Goal: Complete application form

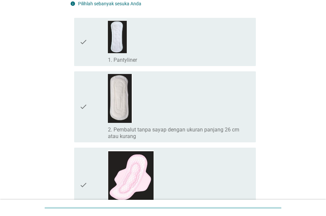
scroll to position [66, 0]
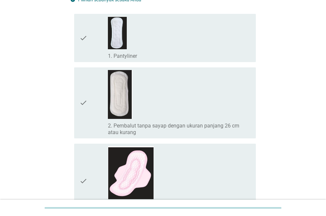
click at [131, 47] on div "check_box_outline_blank 1. Pantyliner" at bounding box center [179, 38] width 143 height 43
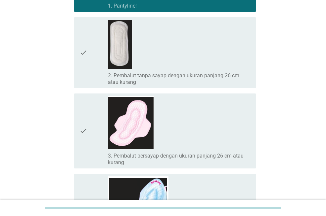
scroll to position [132, 0]
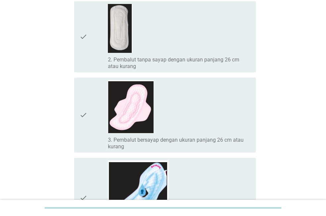
click at [194, 125] on div "check_box_outline_blank 3. Pembalut bersayap dengan ukuran panjang 26 cm atau k…" at bounding box center [179, 115] width 143 height 70
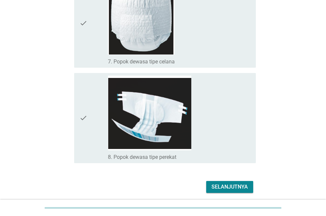
scroll to position [596, 0]
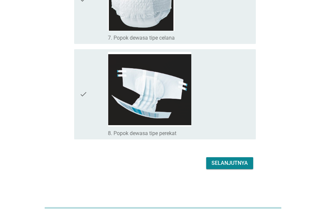
click at [228, 164] on div "Selanjutnya" at bounding box center [229, 164] width 36 height 8
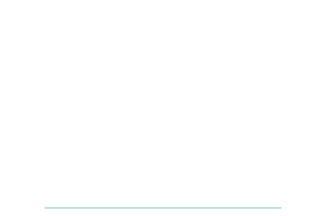
scroll to position [0, 0]
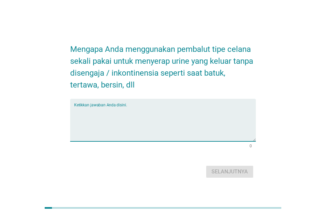
click at [116, 114] on textarea "Ketikkan jawaban Anda disini." at bounding box center [165, 124] width 182 height 35
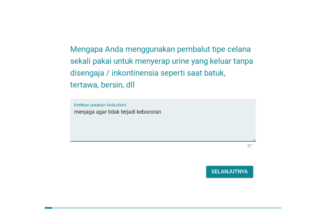
type textarea "menjaga agar tidak terjadi kebocoran"
click at [241, 174] on div "Selanjutnya" at bounding box center [229, 172] width 36 height 8
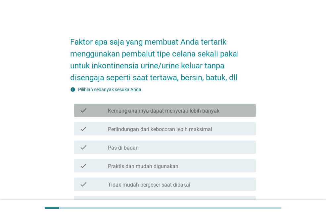
click at [203, 111] on label "Kemungkinannya dapat menyerap lebih banyak" at bounding box center [164, 111] width 112 height 7
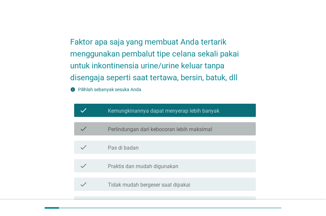
click at [201, 128] on label "Perlindungan dari kebocoran lebih maksimal" at bounding box center [160, 129] width 104 height 7
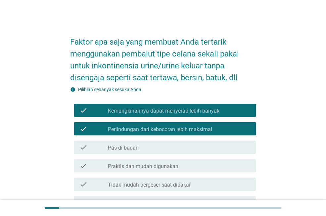
click at [195, 166] on div "check_box_outline_blank Praktis dan mudah digunakan" at bounding box center [179, 166] width 143 height 8
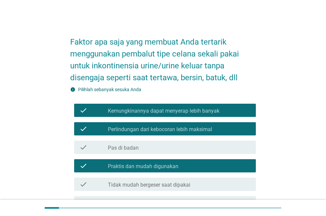
click at [187, 145] on div "check_box_outline_blank Pas di badan" at bounding box center [179, 148] width 143 height 8
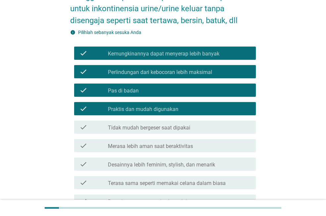
scroll to position [66, 0]
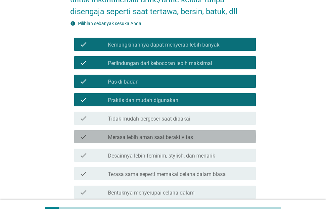
click at [183, 131] on div "check check_box_outline_blank Merasa lebih aman saat beraktivitas" at bounding box center [165, 136] width 182 height 13
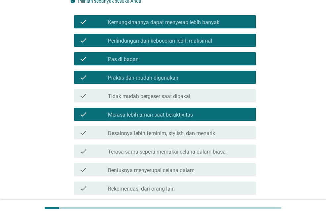
scroll to position [132, 0]
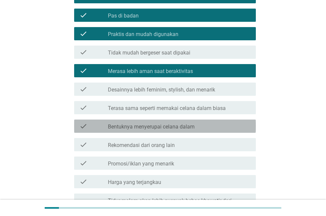
click at [194, 126] on label "Bentuknya menyerupai celana dalam" at bounding box center [151, 127] width 87 height 7
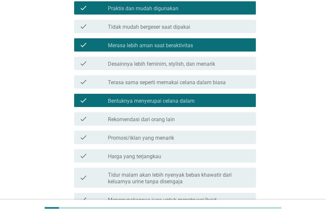
scroll to position [199, 0]
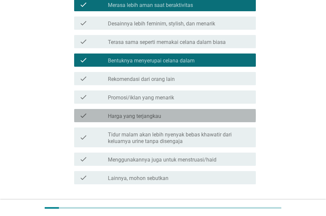
click at [158, 120] on div "check check_box_outline_blank Harga yang terjangkau" at bounding box center [165, 115] width 182 height 13
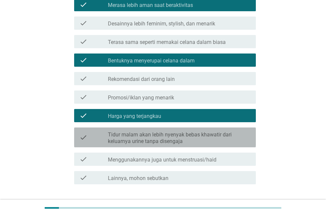
click at [230, 142] on label "Tidur malam akan lebih nyenyak bebas khawatir dari keluarnya urine tanpa diseng…" at bounding box center [179, 138] width 143 height 13
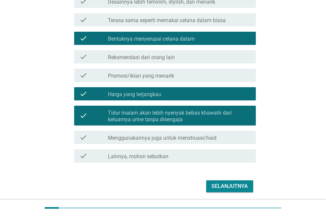
scroll to position [232, 0]
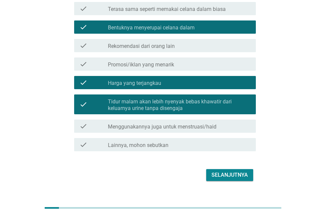
click at [211, 130] on div "check check_box_outline_blank Menggunakannya juga untuk menstruasi/haid" at bounding box center [165, 126] width 182 height 13
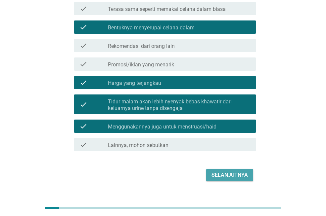
click at [231, 177] on div "Selanjutnya" at bounding box center [229, 175] width 36 height 8
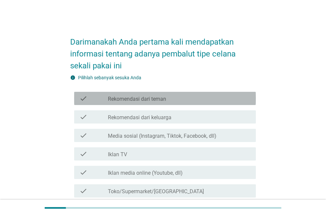
click at [159, 102] on label "Rekomendasi dari teman" at bounding box center [137, 99] width 58 height 7
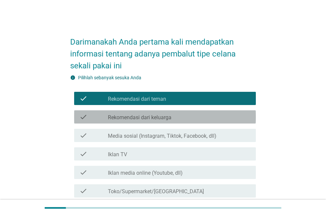
click at [159, 118] on label "Rekomendasi dari keluarga" at bounding box center [140, 118] width 64 height 7
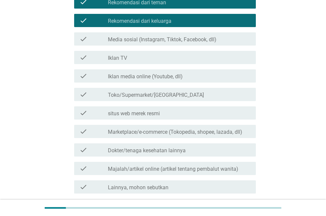
scroll to position [99, 0]
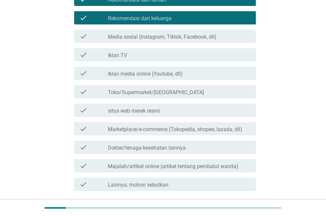
click at [187, 133] on label "Marketplace/e-commerce (Tokopedia, shopee, lazada, dll)" at bounding box center [175, 129] width 134 height 7
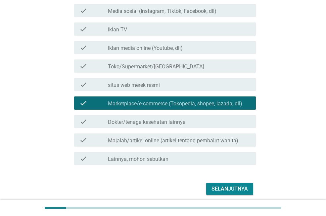
scroll to position [151, 0]
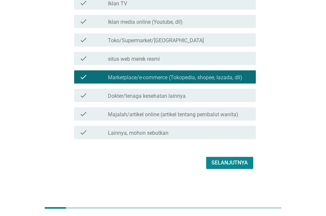
click at [227, 165] on div "Selanjutnya" at bounding box center [229, 163] width 36 height 8
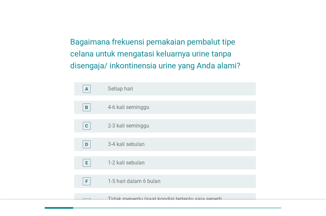
scroll to position [33, 0]
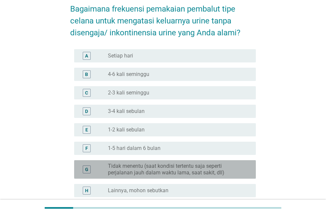
click at [179, 175] on label "Tidak menentu (saat kondisi tertentu saja seperti perjalanan jauh dalam waktu l…" at bounding box center [176, 169] width 137 height 13
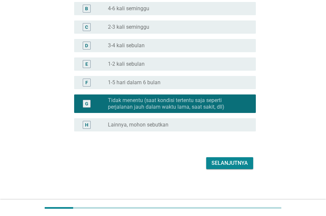
scroll to position [99, 0]
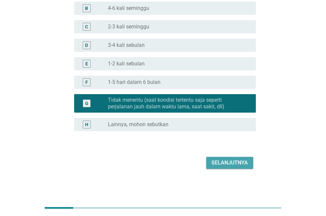
click at [221, 165] on div "Selanjutnya" at bounding box center [229, 163] width 36 height 8
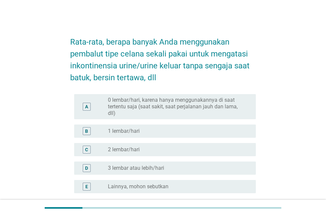
click at [133, 128] on label "1 lembar/hari" at bounding box center [124, 131] width 32 height 7
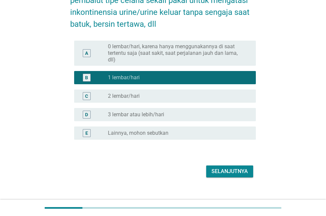
scroll to position [56, 0]
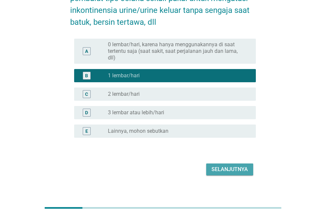
click at [228, 166] on div "Selanjutnya" at bounding box center [229, 170] width 36 height 8
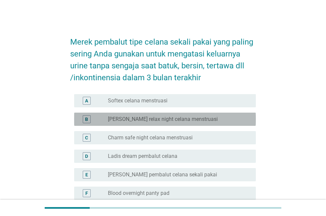
click at [161, 123] on div "B radio_button_unchecked [PERSON_NAME] relax night celana menstruasi" at bounding box center [165, 119] width 182 height 13
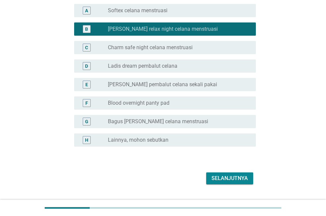
scroll to position [99, 0]
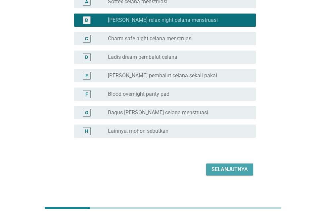
click at [224, 171] on div "Selanjutnya" at bounding box center [229, 170] width 36 height 8
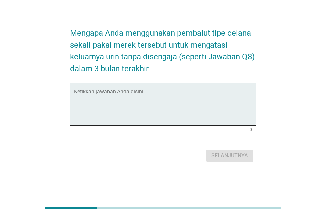
scroll to position [0, 0]
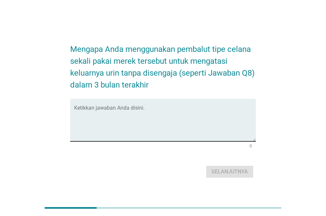
click at [159, 105] on div "Ketikkan jawaban Anda disini." at bounding box center [165, 120] width 182 height 43
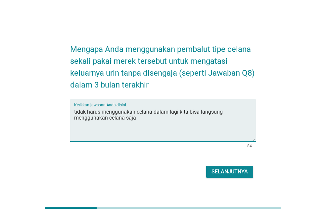
type textarea "tidak harus menggunakan celana dalam lagi kita bisa langsung menggunakan celana…"
click at [238, 173] on div "Selanjutnya" at bounding box center [229, 172] width 36 height 8
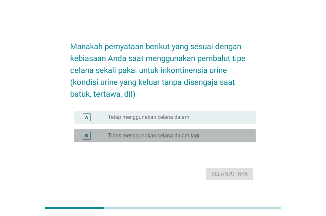
click at [192, 136] on label "Tidak menggunakan celana dalam lagi" at bounding box center [153, 136] width 91 height 7
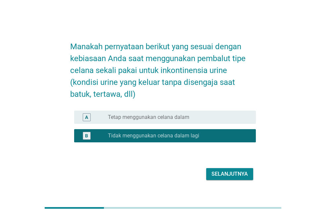
click at [228, 178] on button "Selanjutnya" at bounding box center [229, 174] width 47 height 12
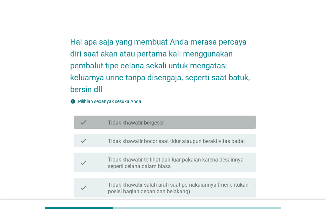
click at [200, 118] on div "check_box_outline_blank Tidak khawatir bergeser" at bounding box center [179, 122] width 143 height 8
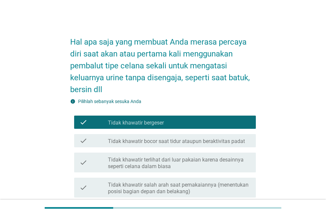
click at [200, 138] on label "Tidak khawatir bocor saat tidur ataupun beraktivitas padat" at bounding box center [176, 141] width 137 height 7
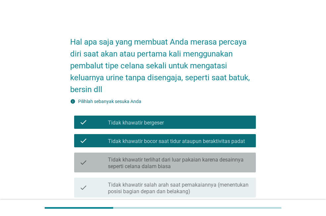
click at [201, 157] on label "Tidak khawatir terlihat dari luar pakaian karena desainnya seperti celana dalam…" at bounding box center [179, 163] width 143 height 13
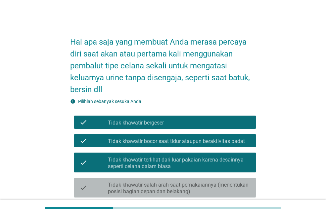
click at [204, 182] on label "Tidak khawatir salah arah saat pemakaiannya (menentukan posisi bagian depan dan…" at bounding box center [179, 188] width 143 height 13
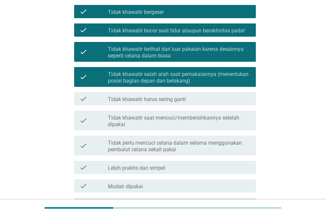
scroll to position [132, 0]
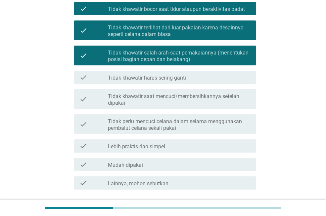
click at [186, 93] on label "Tidak khawatir saat mencuci/membersihkannya setelah dipakai" at bounding box center [179, 99] width 143 height 13
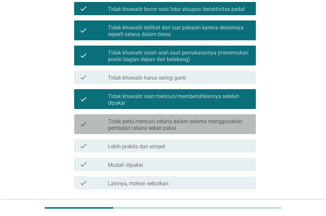
click at [204, 118] on label "Tidak perlu mencuci celana dalam selama menggunakan pembalut celana sekali pakai" at bounding box center [179, 124] width 143 height 13
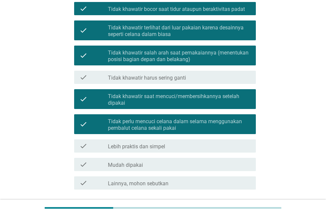
click at [202, 142] on div "check_box_outline_blank Lebih praktis dan simpel" at bounding box center [179, 146] width 143 height 8
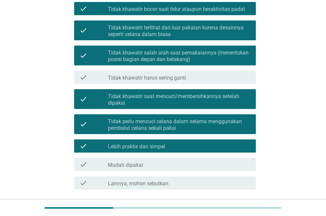
click at [201, 161] on div "check_box_outline_blank Mudah dipakai" at bounding box center [179, 165] width 143 height 8
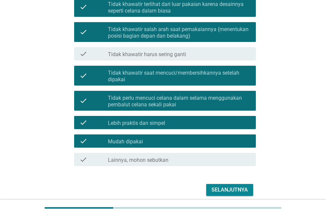
scroll to position [171, 0]
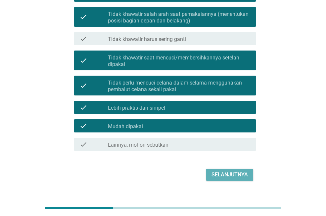
drag, startPoint x: 227, startPoint y: 163, endPoint x: 221, endPoint y: 159, distance: 7.9
click at [227, 171] on div "Selanjutnya" at bounding box center [229, 175] width 36 height 8
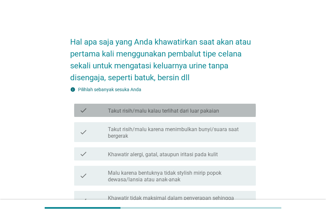
click at [195, 116] on div "check check_box_outline_blank Takut risih/malu kalau terlihat dari luar pakaian" at bounding box center [165, 110] width 182 height 13
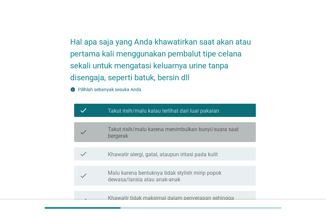
click at [211, 130] on label "Takut risih/malu karena menimbulkan bunyi/suara saat bergerak" at bounding box center [179, 132] width 143 height 13
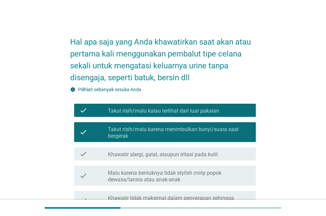
click at [214, 152] on label "Khawatir alergi, gatal, ataupun iritasi pada kulit" at bounding box center [163, 155] width 110 height 7
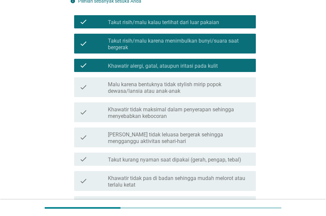
scroll to position [99, 0]
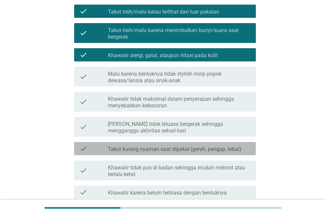
click at [224, 153] on label "Takut kurang nyaman saat dipakai (gerah, pengap, tebal)" at bounding box center [174, 149] width 133 height 7
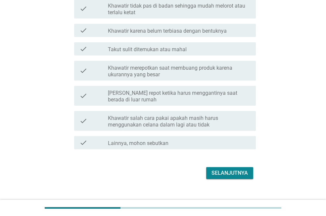
scroll to position [272, 0]
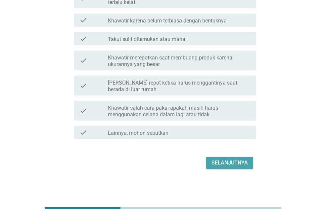
click at [230, 165] on div "Selanjutnya" at bounding box center [229, 163] width 36 height 8
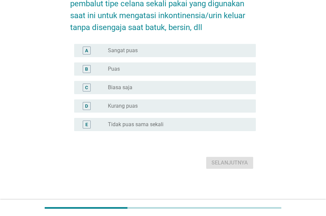
scroll to position [0, 0]
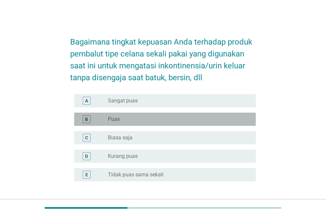
click at [155, 122] on div "radio_button_unchecked Puas" at bounding box center [176, 119] width 137 height 7
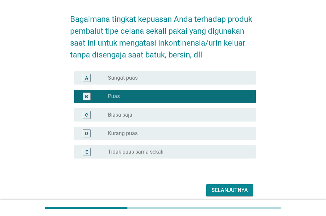
scroll to position [50, 0]
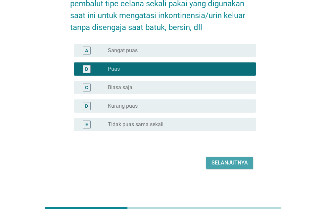
click at [222, 164] on div "Selanjutnya" at bounding box center [229, 163] width 36 height 8
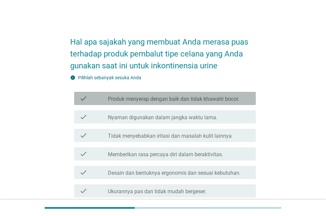
click at [192, 102] on label "Produk menyerap dengan baik dan tidak khawatir bocor." at bounding box center [173, 99] width 131 height 7
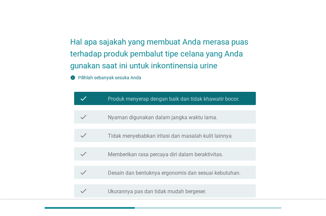
click at [197, 156] on label "Memberikan rasa percaya diri dalam beraktivitas." at bounding box center [165, 155] width 115 height 7
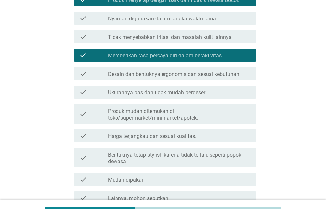
scroll to position [99, 0]
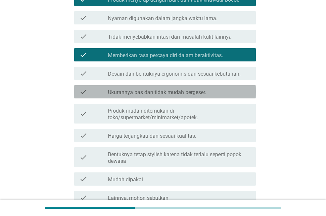
click at [189, 90] on label "Ukurannya pas dan tidak mudah bergeser." at bounding box center [157, 92] width 98 height 7
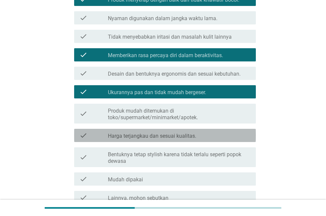
click at [188, 135] on label "Harga terjangkau dan sesuai kualitas." at bounding box center [152, 136] width 88 height 7
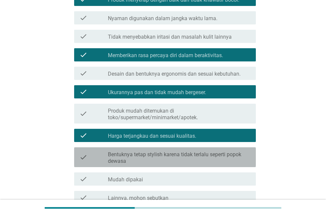
click at [181, 158] on label "Bentuknya tetap stylish karena tidak terlalu seperti popok dewasa" at bounding box center [179, 158] width 143 height 13
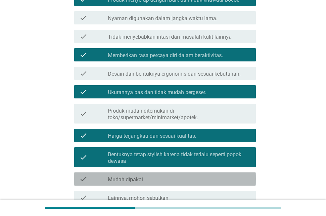
click at [181, 174] on div "check check_box_outline_blank Mudah dipakai" at bounding box center [165, 179] width 182 height 13
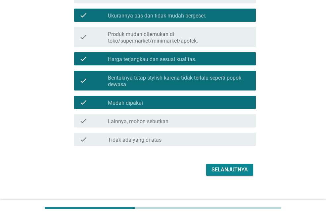
scroll to position [183, 0]
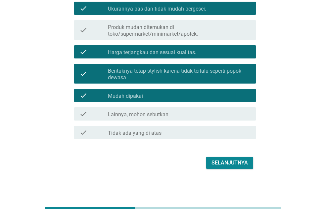
click at [222, 162] on div "Selanjutnya" at bounding box center [229, 163] width 36 height 8
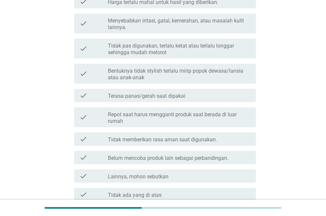
scroll to position [0, 0]
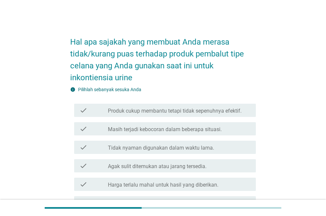
click at [161, 136] on div "check check_box_outline_blank Masih terjadi kebocoran dalam beberapa situasi." at bounding box center [163, 129] width 186 height 19
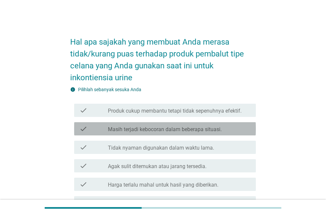
click at [163, 130] on label "Masih terjadi kebocoran dalam beberapa situasi." at bounding box center [165, 129] width 114 height 7
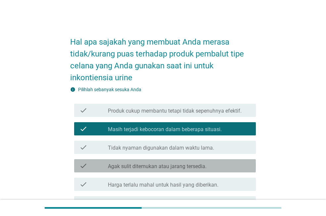
click at [168, 163] on div "check_box_outline_blank Agak sulit ditemukan atau jarang tersedia." at bounding box center [179, 166] width 143 height 8
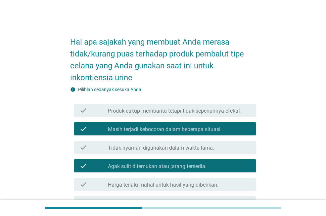
click at [168, 176] on div "check check_box_outline_blank Harga terlalu mahal untuk hasil yang diberikan." at bounding box center [163, 184] width 186 height 19
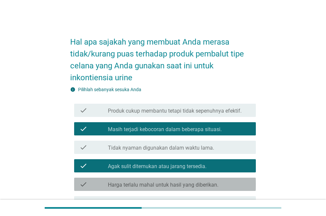
click at [169, 181] on div "check_box_outline_blank Harga terlalu mahal untuk hasil yang diberikan." at bounding box center [179, 185] width 143 height 8
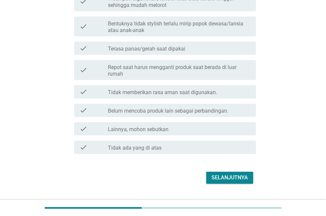
scroll to position [232, 0]
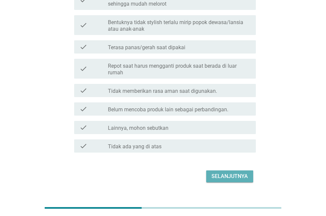
drag, startPoint x: 212, startPoint y: 173, endPoint x: 209, endPoint y: 170, distance: 3.7
click at [212, 173] on div "Selanjutnya" at bounding box center [229, 177] width 36 height 8
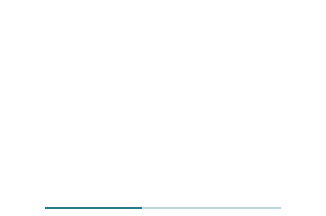
scroll to position [0, 0]
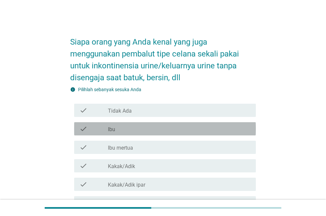
click at [129, 130] on div "check_box_outline_blank Ibu" at bounding box center [179, 129] width 143 height 8
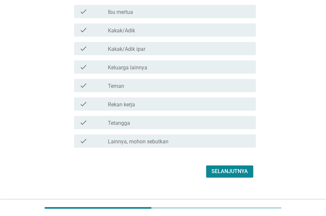
scroll to position [145, 0]
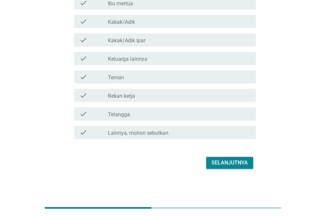
click at [230, 166] on div "Selanjutnya" at bounding box center [229, 163] width 36 height 8
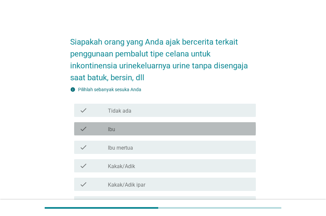
click at [143, 129] on div "check_box_outline_blank Ibu" at bounding box center [179, 129] width 143 height 8
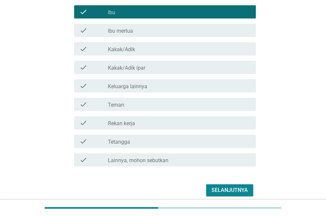
scroll to position [145, 0]
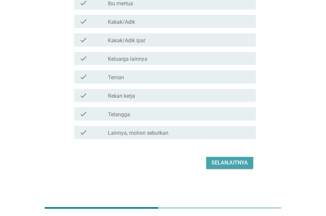
click at [214, 165] on div "Selanjutnya" at bounding box center [229, 163] width 36 height 8
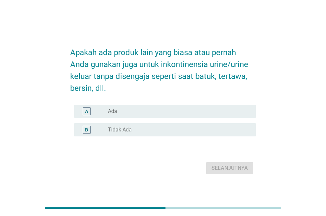
click at [171, 129] on div "radio_button_unchecked Tidak Ada" at bounding box center [176, 130] width 137 height 7
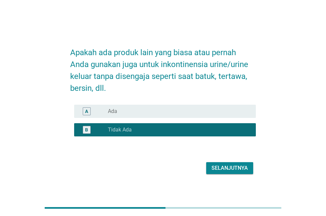
click at [213, 168] on div "Selanjutnya" at bounding box center [229, 168] width 36 height 8
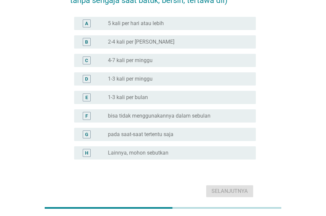
scroll to position [66, 0]
click at [171, 137] on label "pada saat-saat tertentu saja" at bounding box center [141, 134] width 66 height 7
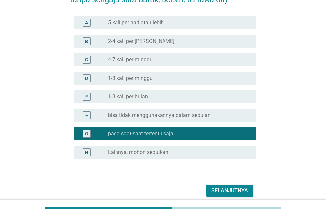
click at [228, 191] on div "Selanjutnya" at bounding box center [229, 191] width 36 height 8
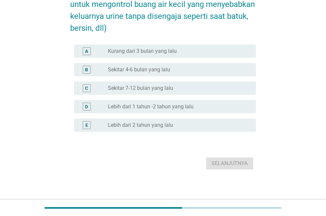
scroll to position [62, 0]
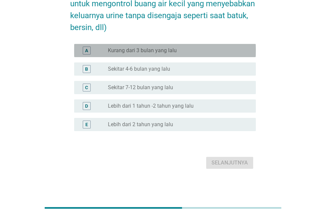
click at [170, 51] on label "Kurang dari 3 bulan yang lalu" at bounding box center [142, 50] width 69 height 7
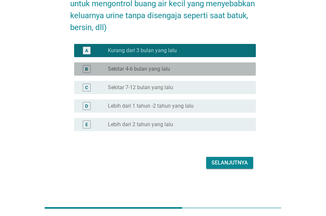
click at [171, 70] on div "radio_button_unchecked Sekitar 4-6 bulan yang lalu" at bounding box center [176, 69] width 137 height 7
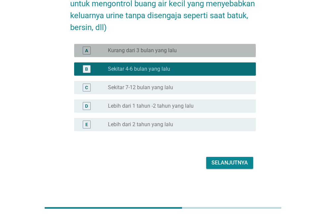
click at [176, 52] on div "radio_button_unchecked Kurang dari 3 bulan yang lalu" at bounding box center [176, 50] width 137 height 7
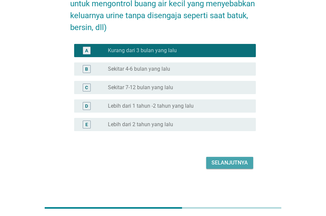
click at [235, 164] on div "Selanjutnya" at bounding box center [229, 163] width 36 height 8
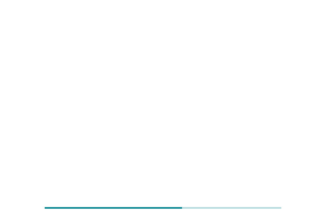
scroll to position [0, 0]
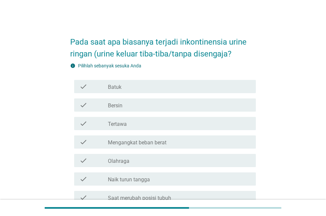
click at [145, 109] on div "check check_box_outline_blank Bersin" at bounding box center [165, 105] width 182 height 13
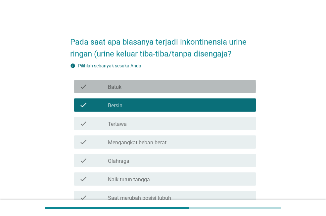
click at [147, 87] on div "check_box_outline_blank Batuk" at bounding box center [179, 87] width 143 height 8
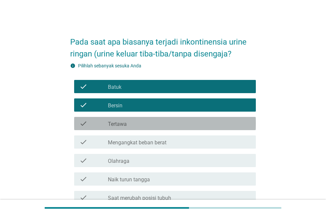
click at [151, 128] on div "check check_box_outline_blank Tertawa" at bounding box center [165, 123] width 182 height 13
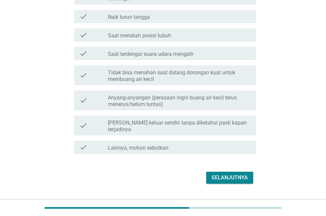
scroll to position [171, 0]
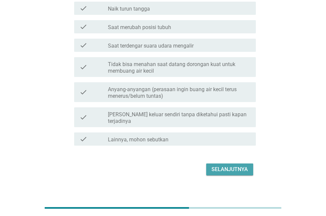
click at [224, 166] on div "Selanjutnya" at bounding box center [229, 170] width 36 height 8
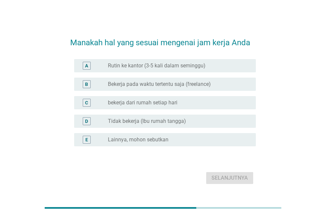
click at [192, 86] on label "Bekerja pada waktu tertentu saja (freelance)" at bounding box center [159, 84] width 103 height 7
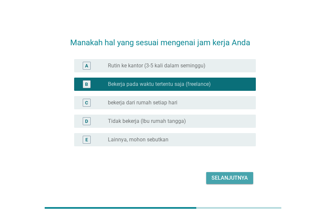
click at [227, 179] on div "Selanjutnya" at bounding box center [229, 178] width 36 height 8
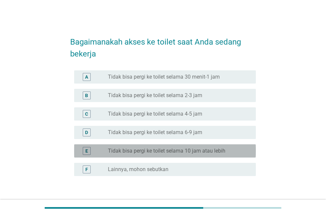
click at [161, 153] on label "Tidak bisa pergi ke toilet selama 10 jam atau lebih" at bounding box center [166, 151] width 117 height 7
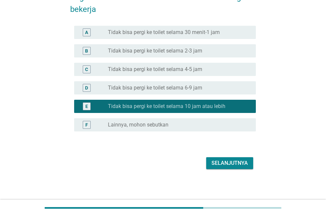
scroll to position [45, 0]
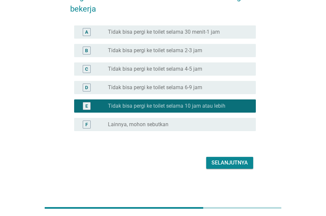
click at [229, 166] on div "Selanjutnya" at bounding box center [229, 163] width 36 height 8
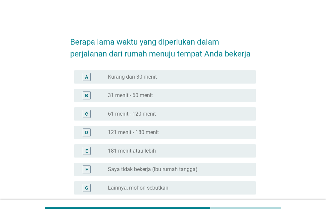
click at [150, 98] on label "31 menit - 60 menit" at bounding box center [130, 95] width 45 height 7
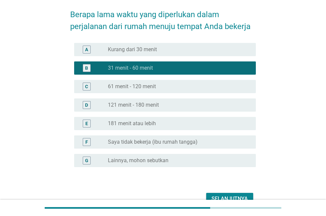
scroll to position [64, 0]
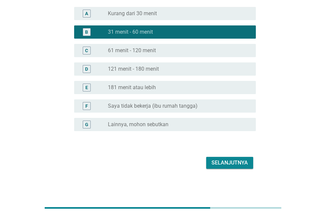
click at [212, 165] on div "Selanjutnya" at bounding box center [229, 163] width 36 height 8
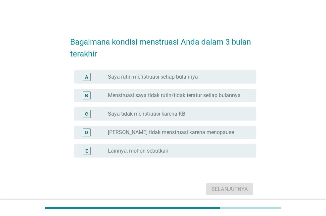
click at [174, 80] on label "Saya rutin menstruasi setiap bulannya" at bounding box center [153, 77] width 90 height 7
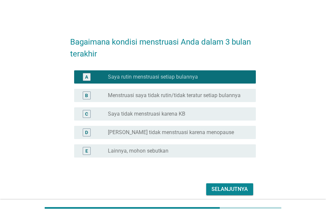
click at [225, 190] on div "Selanjutnya" at bounding box center [229, 190] width 36 height 8
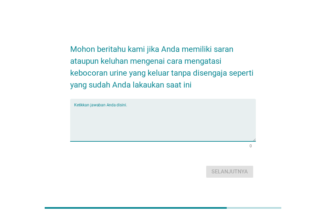
click at [138, 121] on textarea "Ketikkan jawaban Anda disini." at bounding box center [165, 124] width 182 height 35
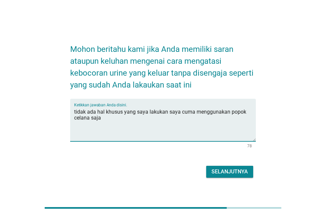
type textarea "tidak ada hal khusus yang saya lakukan saya cuma menggunakan popok celana saja"
click at [225, 173] on div "Selanjutnya" at bounding box center [229, 172] width 36 height 8
